Goal: Communication & Community: Answer question/provide support

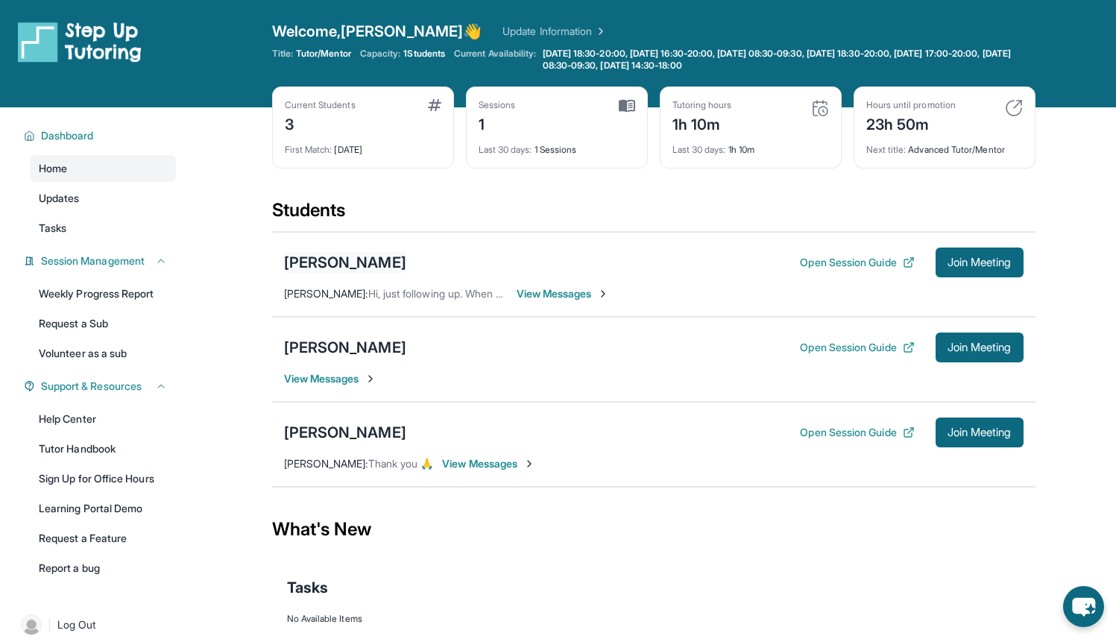
click at [389, 262] on div "[PERSON_NAME]" at bounding box center [345, 262] width 122 height 21
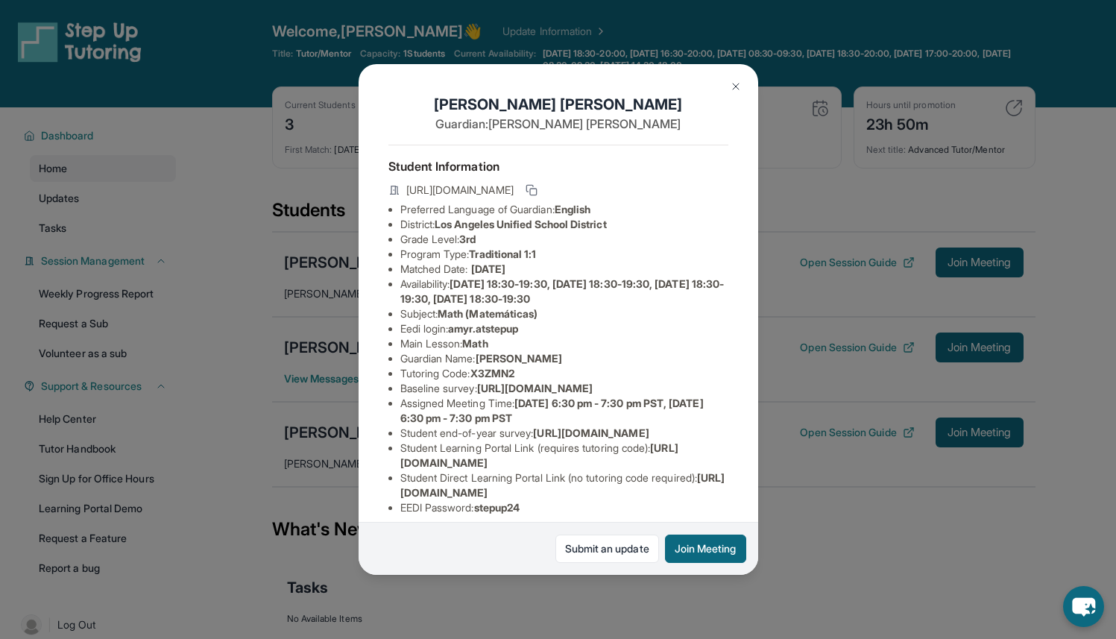
click at [742, 87] on button at bounding box center [736, 87] width 30 height 30
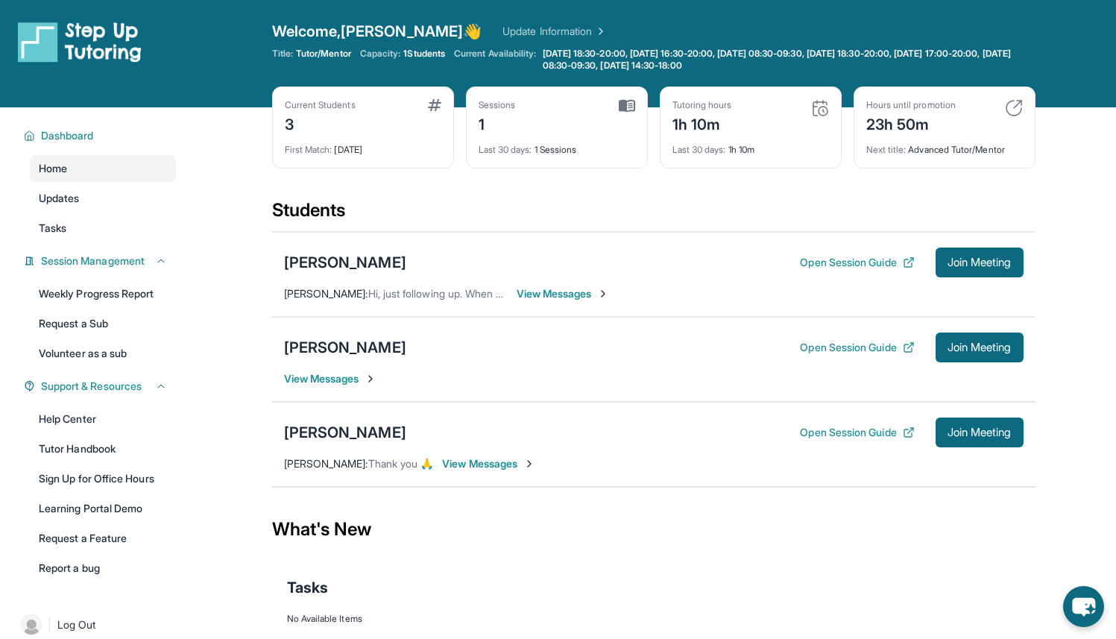
click at [353, 383] on span "View Messages" at bounding box center [330, 378] width 93 height 15
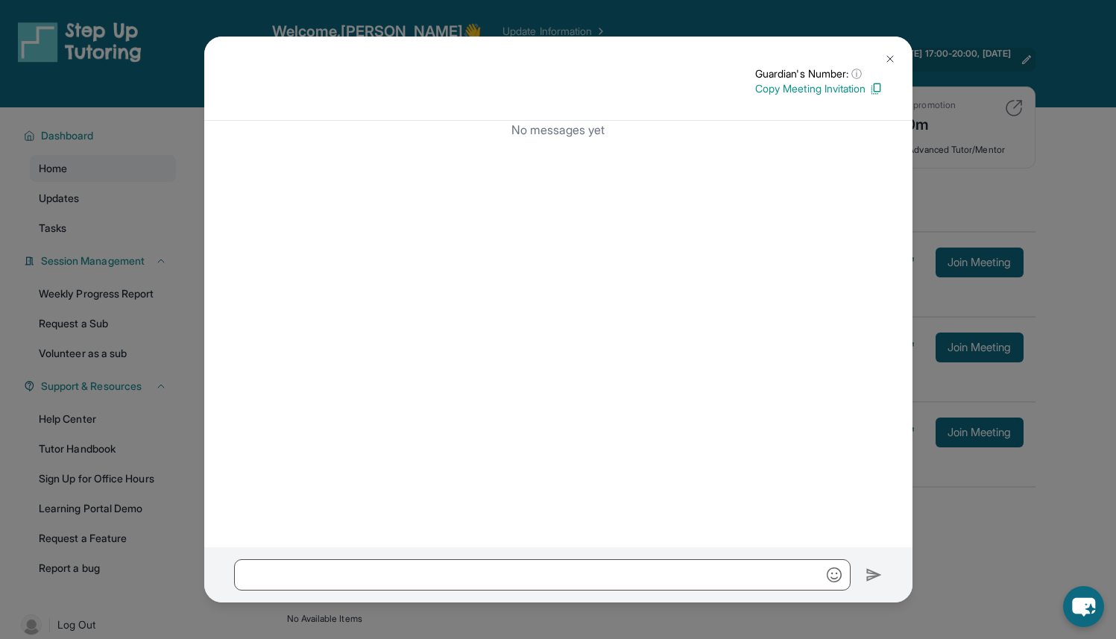
click at [893, 56] on img at bounding box center [890, 59] width 12 height 12
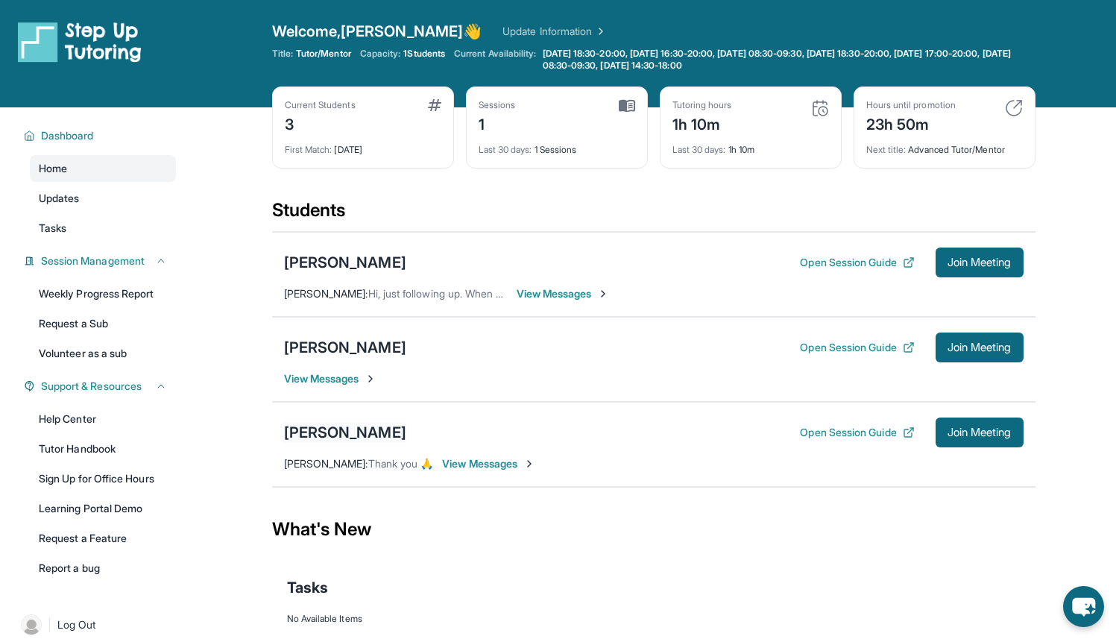
click at [382, 427] on div "[PERSON_NAME]" at bounding box center [345, 432] width 122 height 21
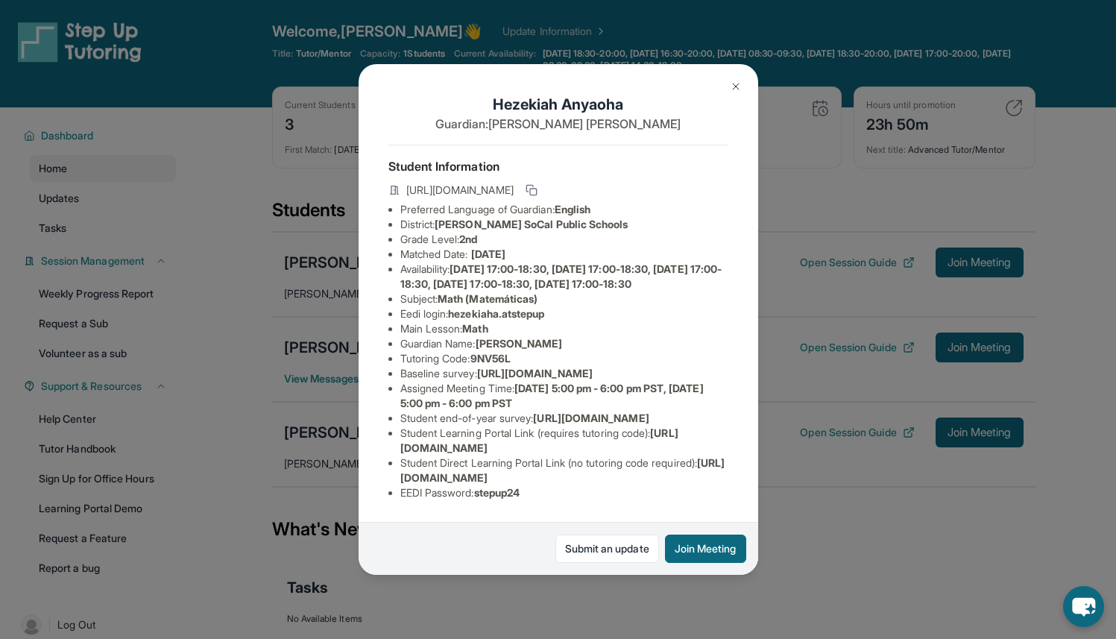
click at [733, 83] on img at bounding box center [736, 87] width 12 height 12
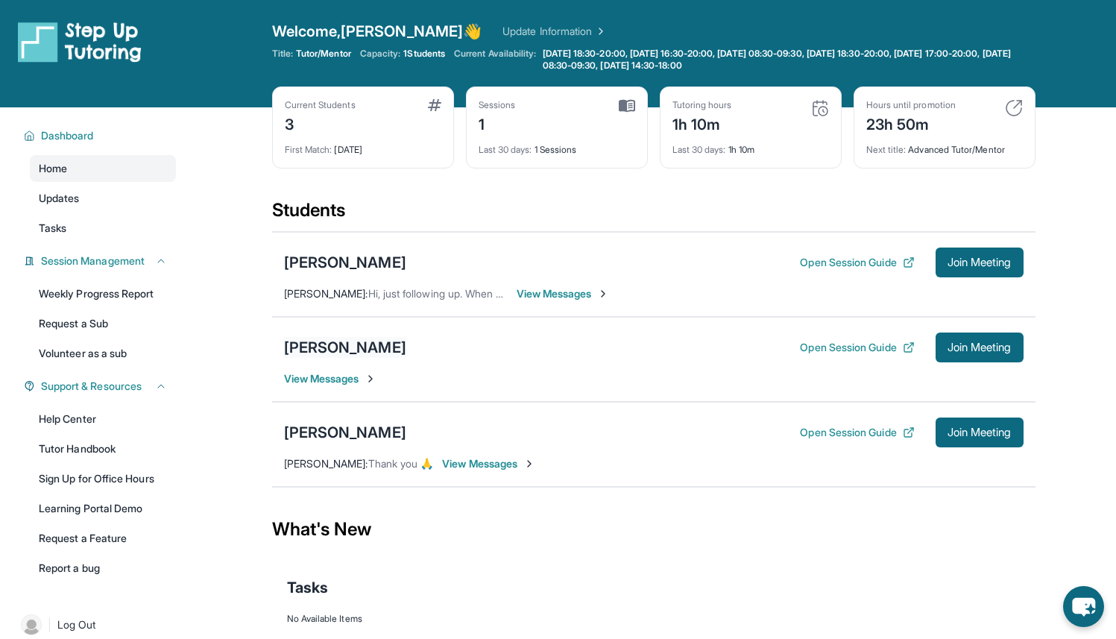
click at [383, 350] on div "[PERSON_NAME]" at bounding box center [345, 347] width 122 height 21
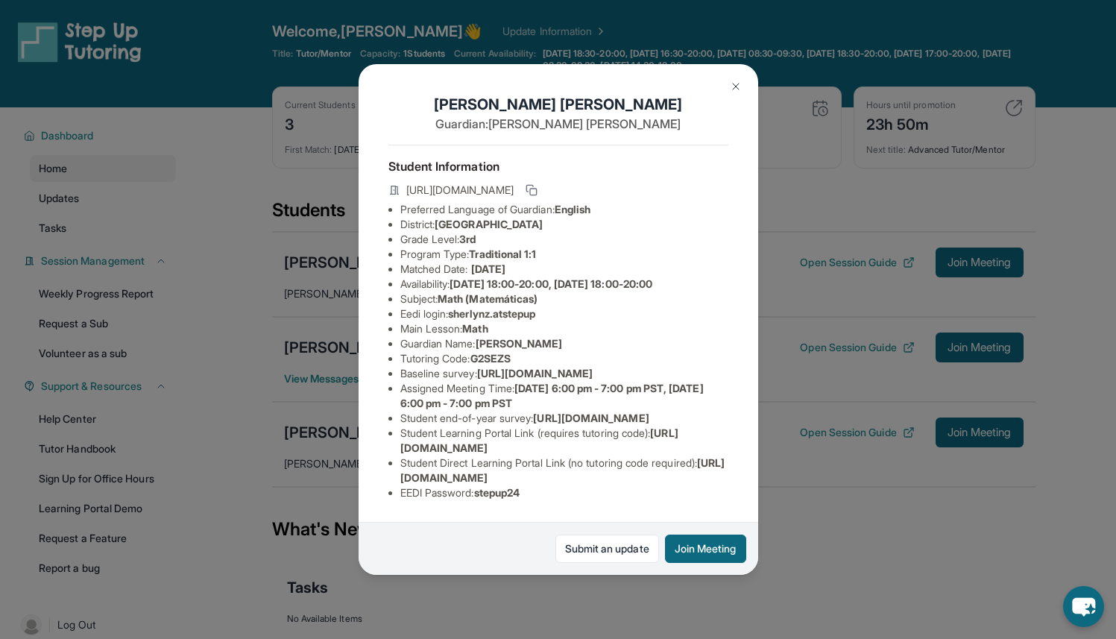
click at [345, 302] on div "Sherlyn Zarazua Guardian: Rosalba Juarez Student Information https://student-po…" at bounding box center [558, 319] width 1116 height 639
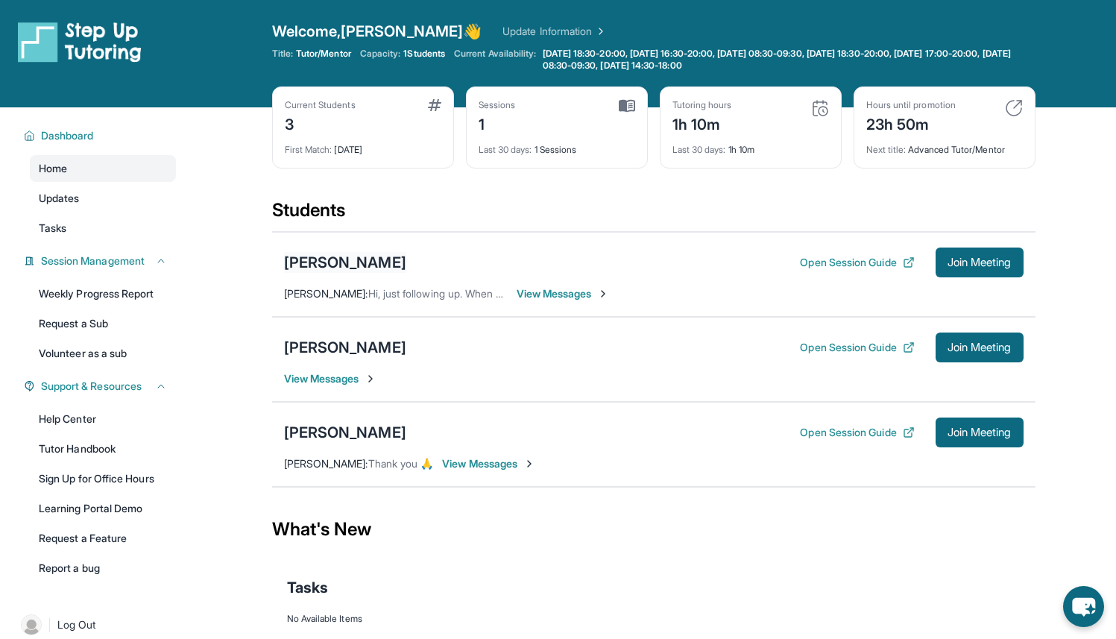
click at [397, 262] on div "[PERSON_NAME]" at bounding box center [345, 262] width 122 height 21
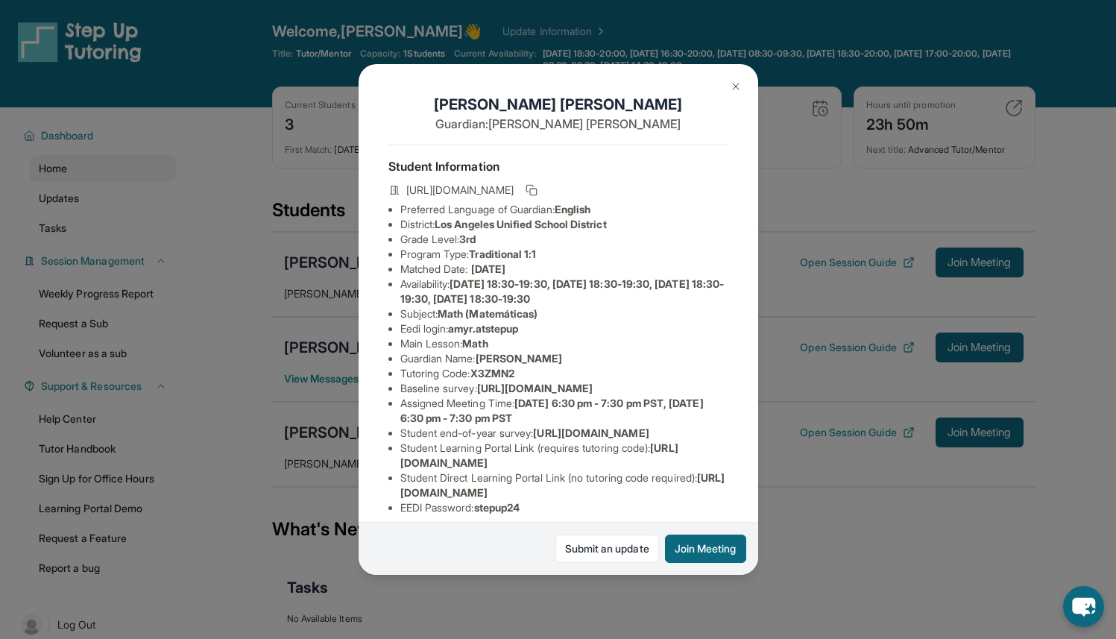
click at [365, 296] on div "Amy Romero Pinilla Guardian: Alvaro Romero Student Information https://student-…" at bounding box center [559, 320] width 400 height 512
click at [340, 301] on div "Amy Romero Pinilla Guardian: Alvaro Romero Student Information https://student-…" at bounding box center [558, 319] width 1116 height 639
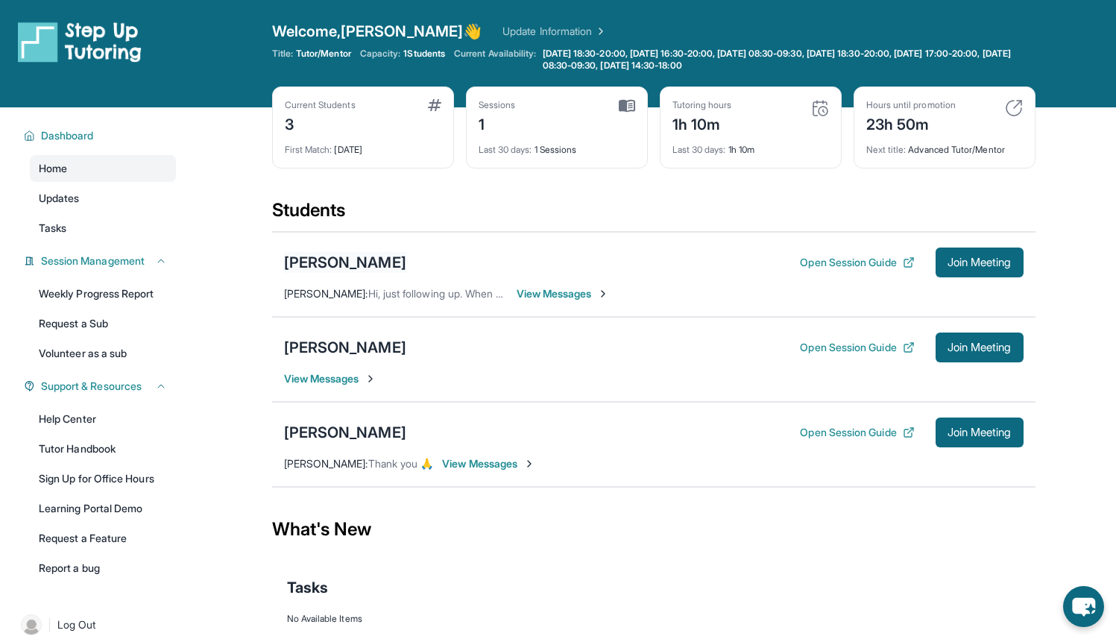
click at [370, 256] on div "[PERSON_NAME]" at bounding box center [345, 262] width 122 height 21
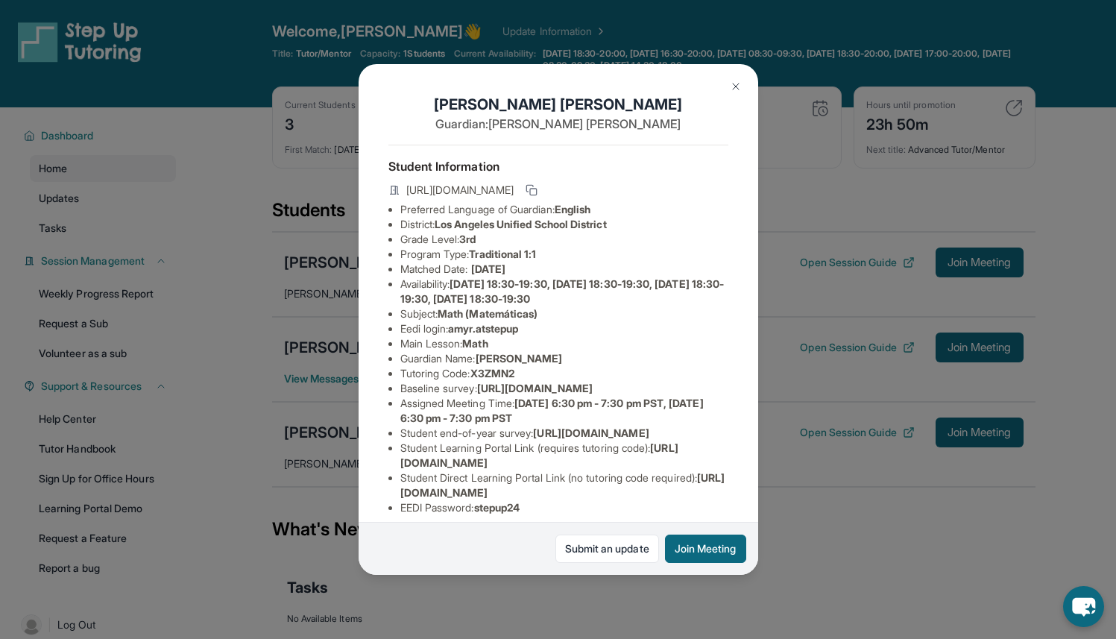
click at [739, 88] on img at bounding box center [736, 87] width 12 height 12
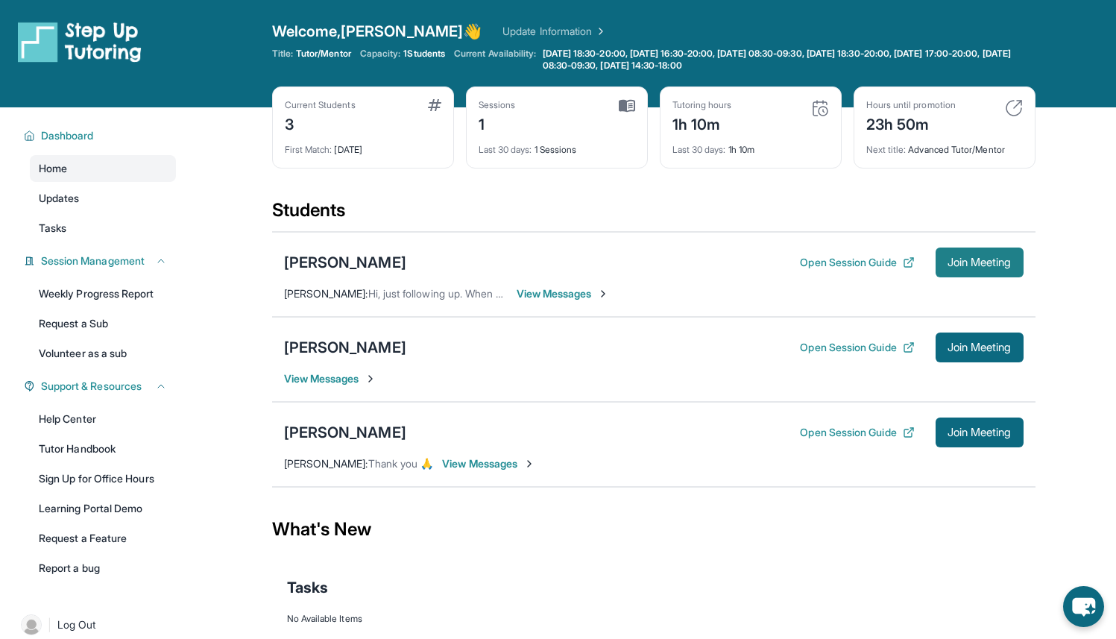
click at [982, 265] on span "Join Meeting" at bounding box center [980, 262] width 64 height 9
click at [368, 269] on div "[PERSON_NAME]" at bounding box center [345, 262] width 122 height 21
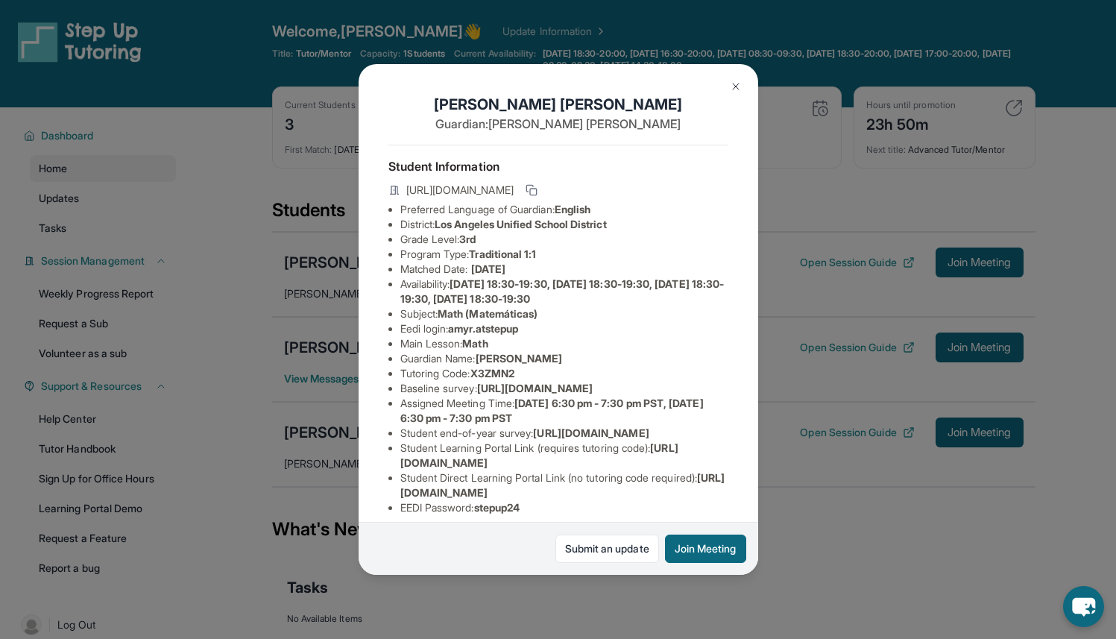
scroll to position [139, 0]
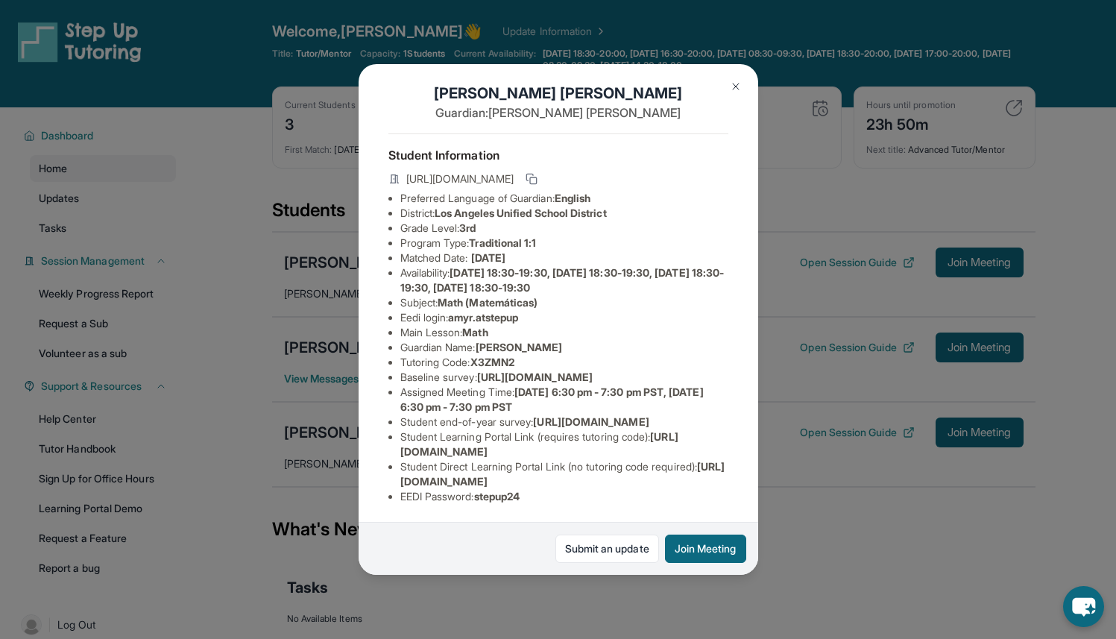
click at [460, 466] on span "[URL][DOMAIN_NAME]" at bounding box center [562, 474] width 325 height 28
click at [462, 467] on span "[URL][DOMAIN_NAME]" at bounding box center [562, 474] width 325 height 28
click at [400, 466] on span "[URL][DOMAIN_NAME]" at bounding box center [562, 474] width 325 height 28
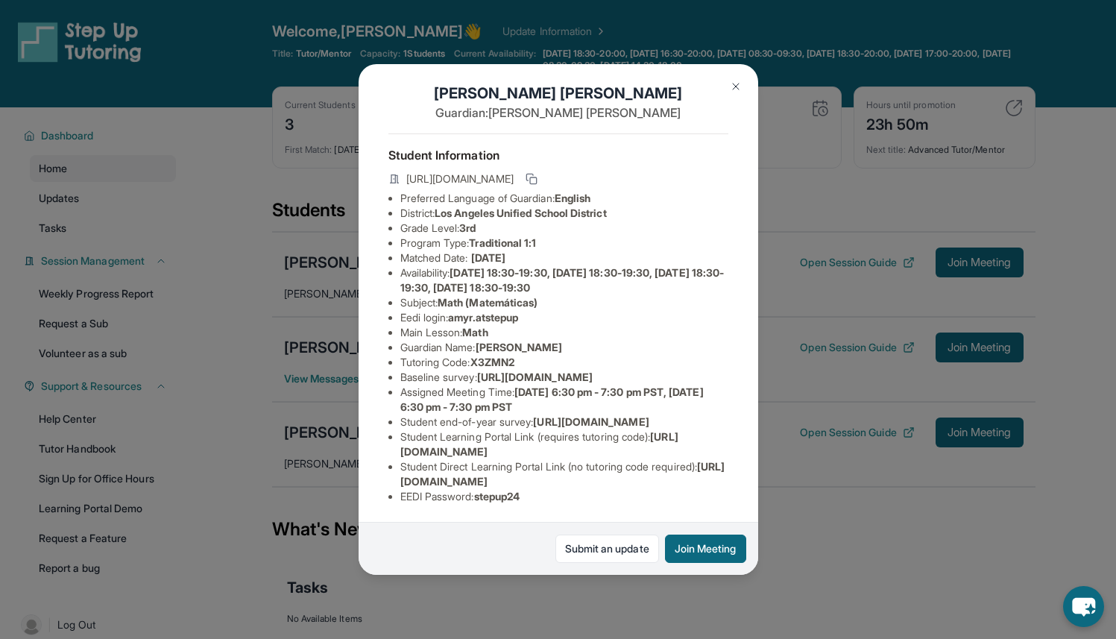
drag, startPoint x: 399, startPoint y: 467, endPoint x: 710, endPoint y: 470, distance: 311.0
click at [710, 470] on ul "Preferred Language of Guardian: English District: Los Angeles Unified School Di…" at bounding box center [559, 347] width 340 height 313
copy span "[URL][DOMAIN_NAME]"
click at [710, 472] on li "Student Direct Learning Portal Link (no tutoring code required) : https://stude…" at bounding box center [564, 474] width 328 height 30
click at [739, 86] on img at bounding box center [736, 87] width 12 height 12
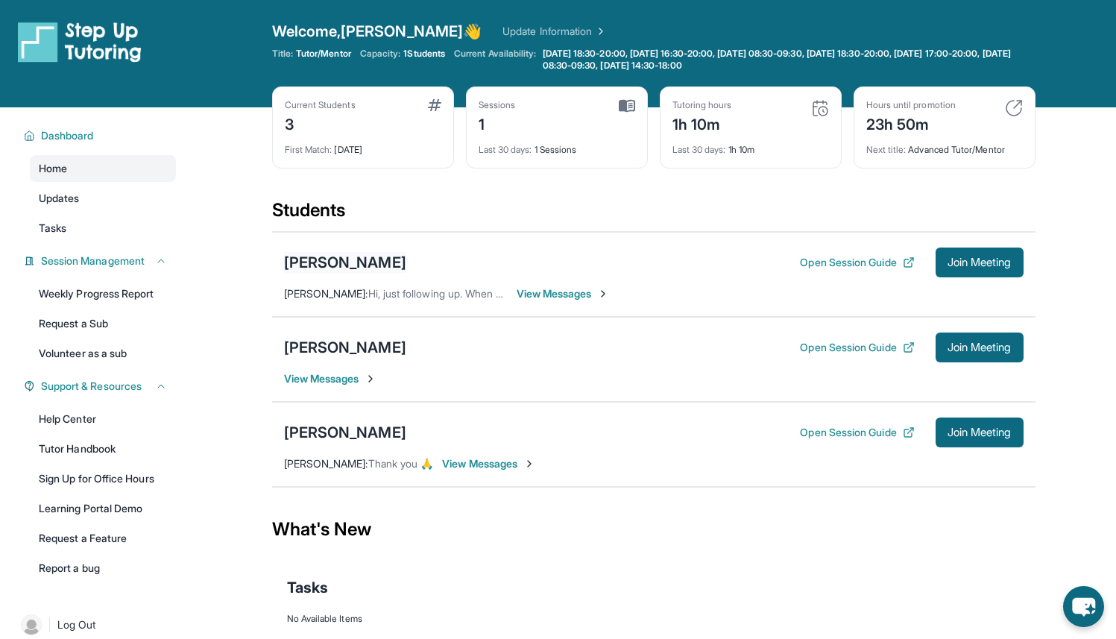
click at [406, 264] on div "[PERSON_NAME]" at bounding box center [345, 262] width 122 height 21
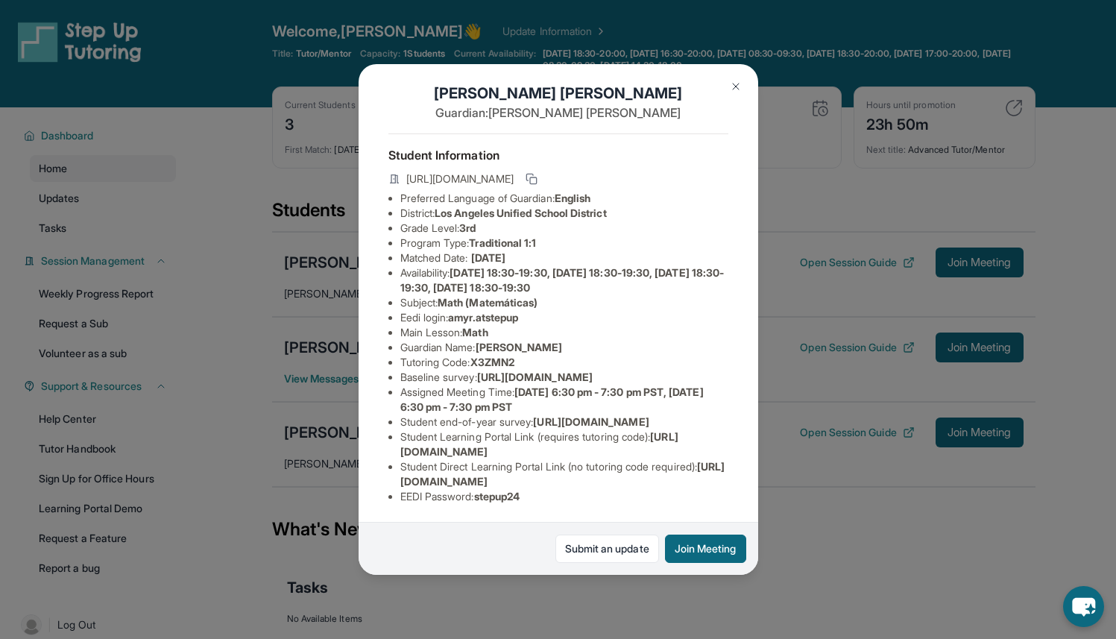
scroll to position [87, 0]
click at [735, 81] on img at bounding box center [736, 87] width 12 height 12
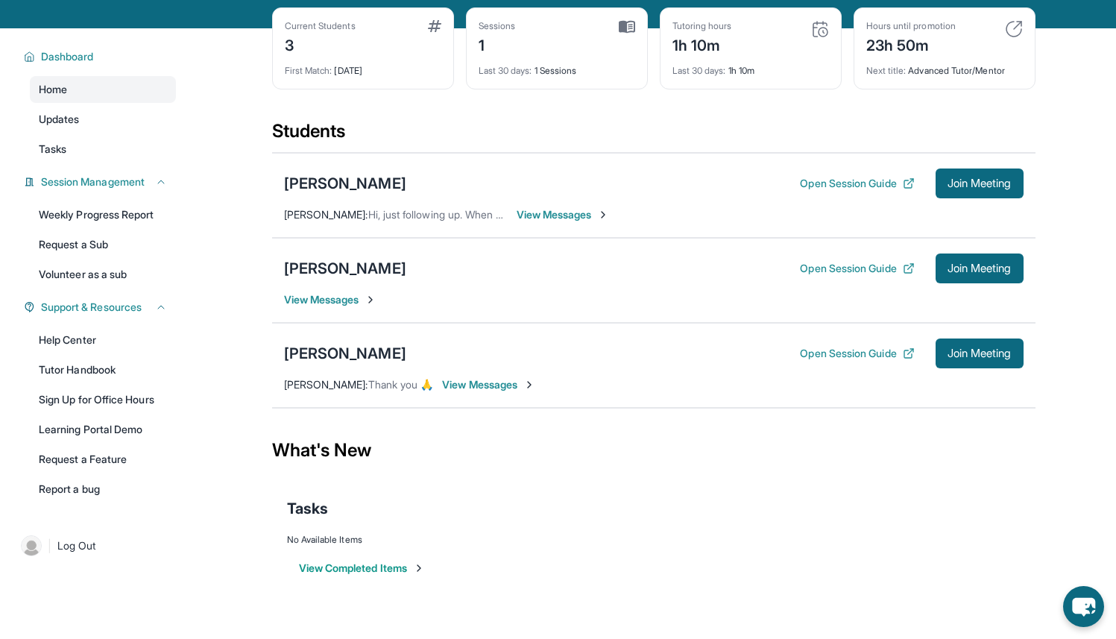
scroll to position [0, 0]
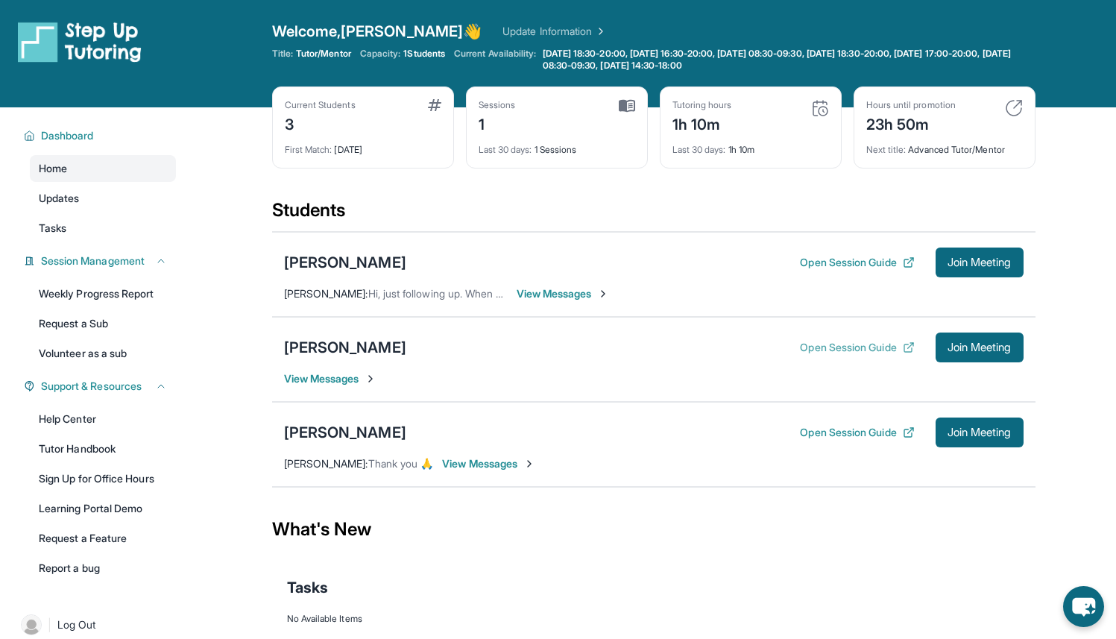
click at [812, 349] on button "Open Session Guide" at bounding box center [857, 347] width 114 height 15
